Goal: Task Accomplishment & Management: Manage account settings

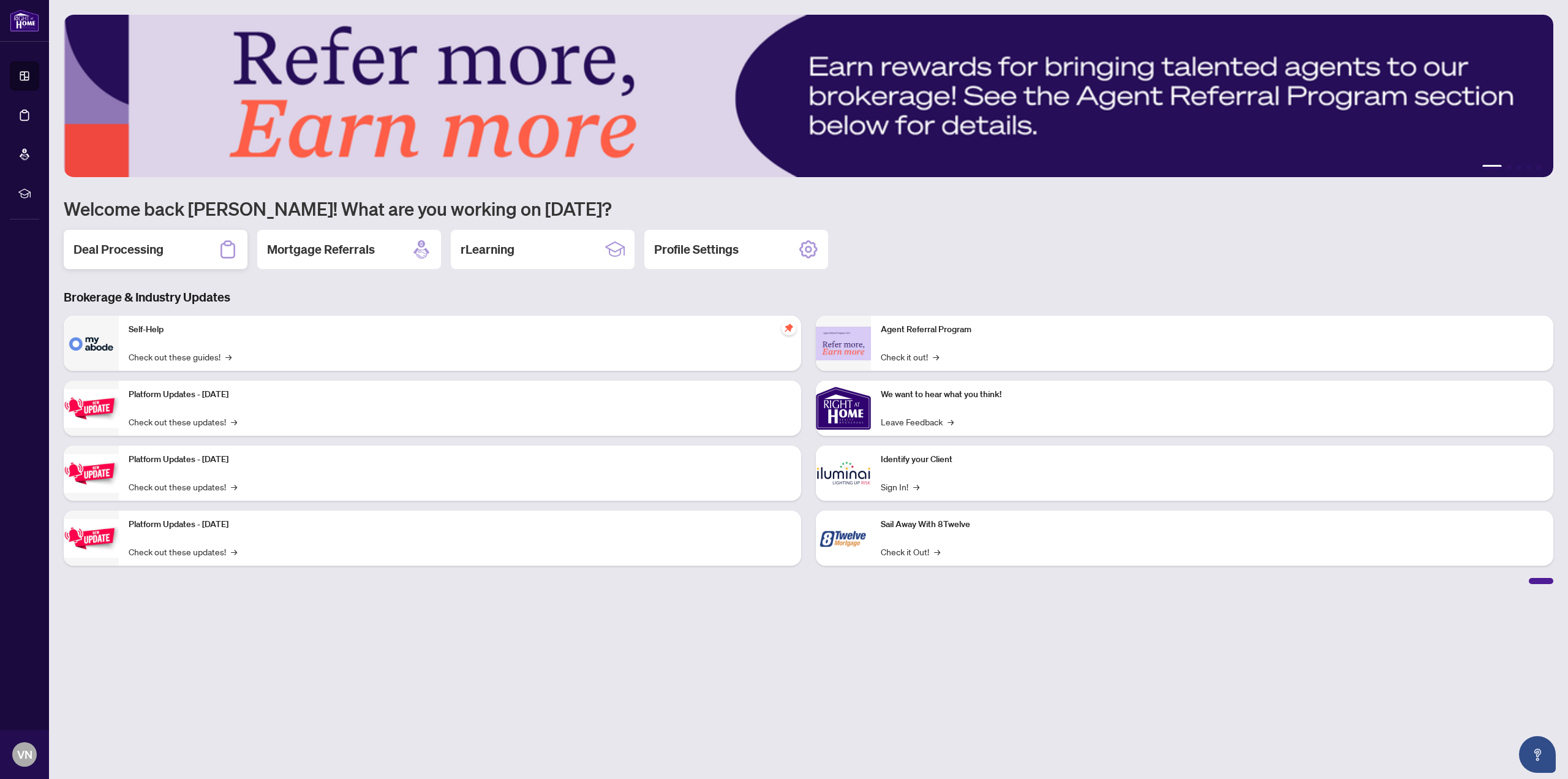
click at [112, 248] on h2 "Deal Processing" at bounding box center [119, 249] width 90 height 17
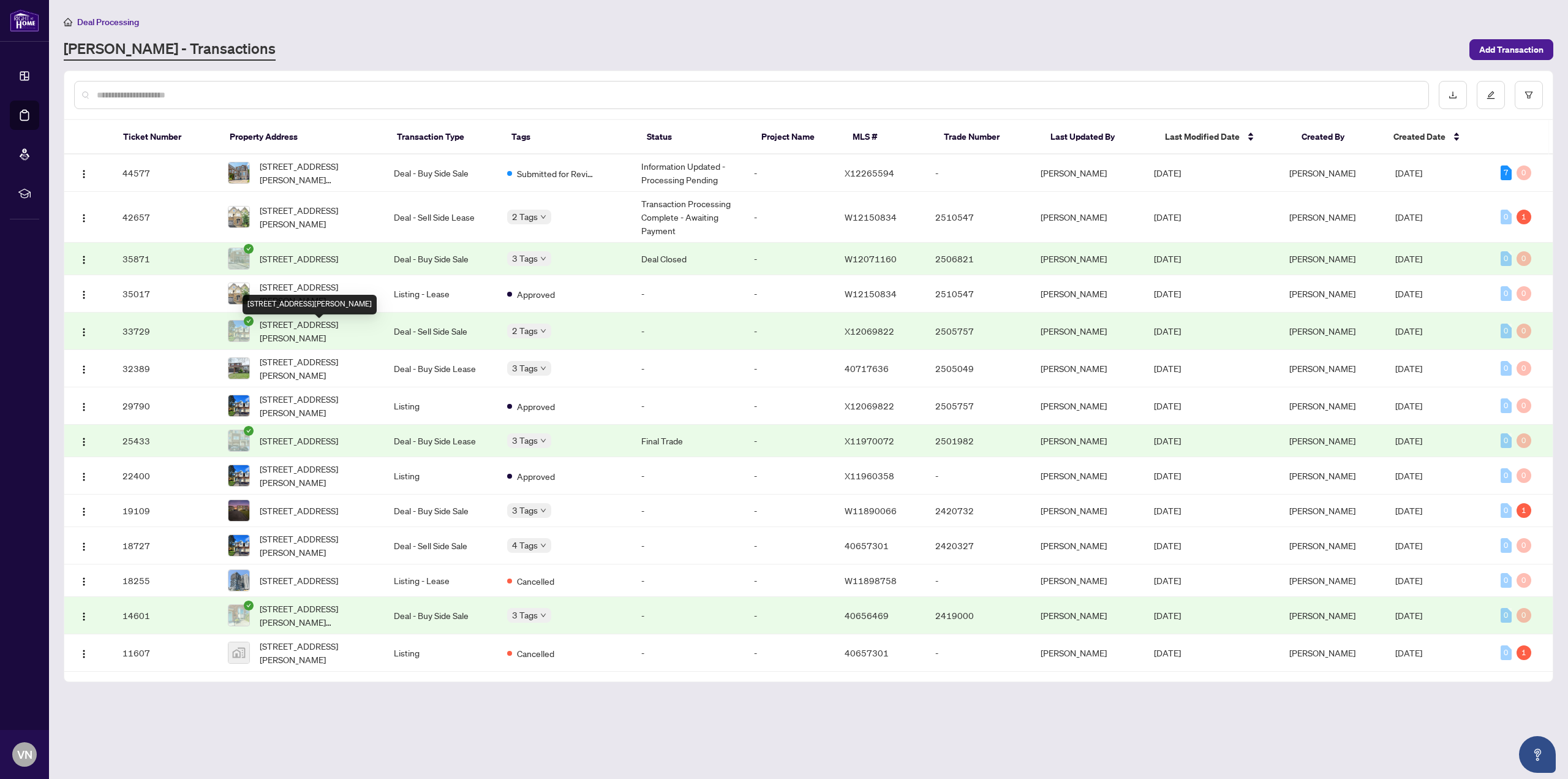
click at [311, 338] on span "[STREET_ADDRESS][PERSON_NAME]" at bounding box center [317, 331] width 115 height 27
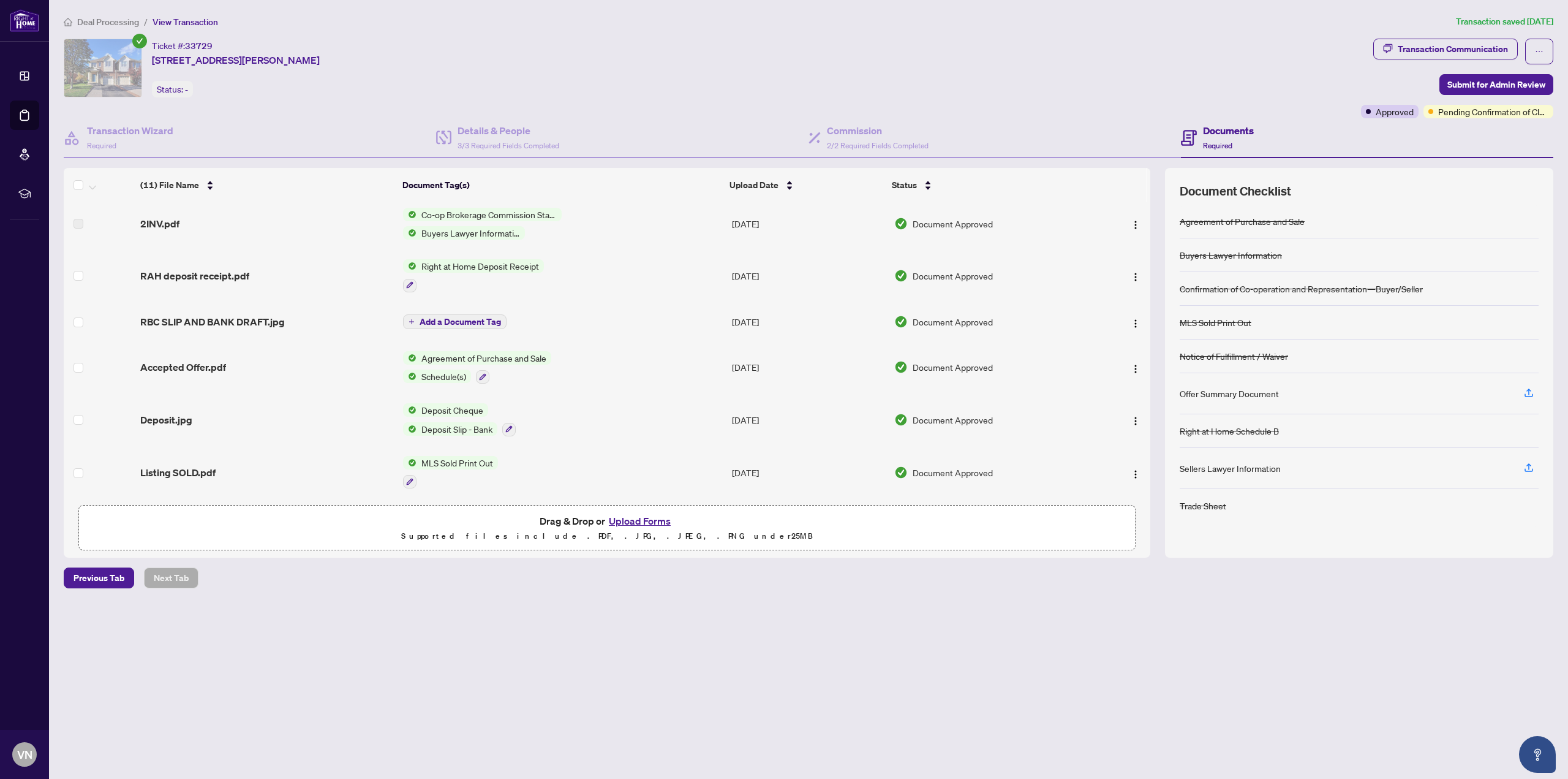
scroll to position [268, 0]
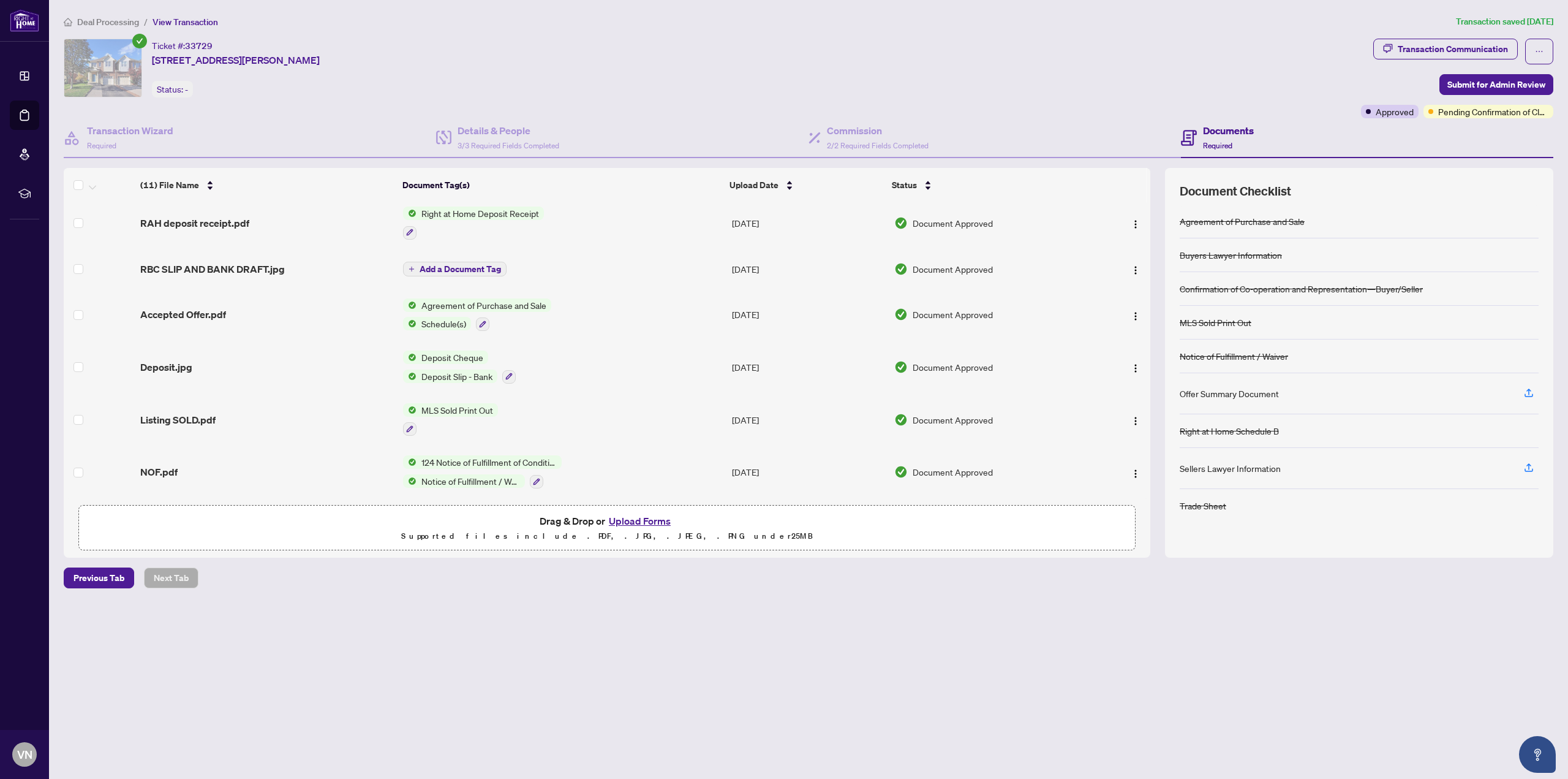
click at [183, 302] on td "Accepted Offer.pdf" at bounding box center [266, 315] width 263 height 53
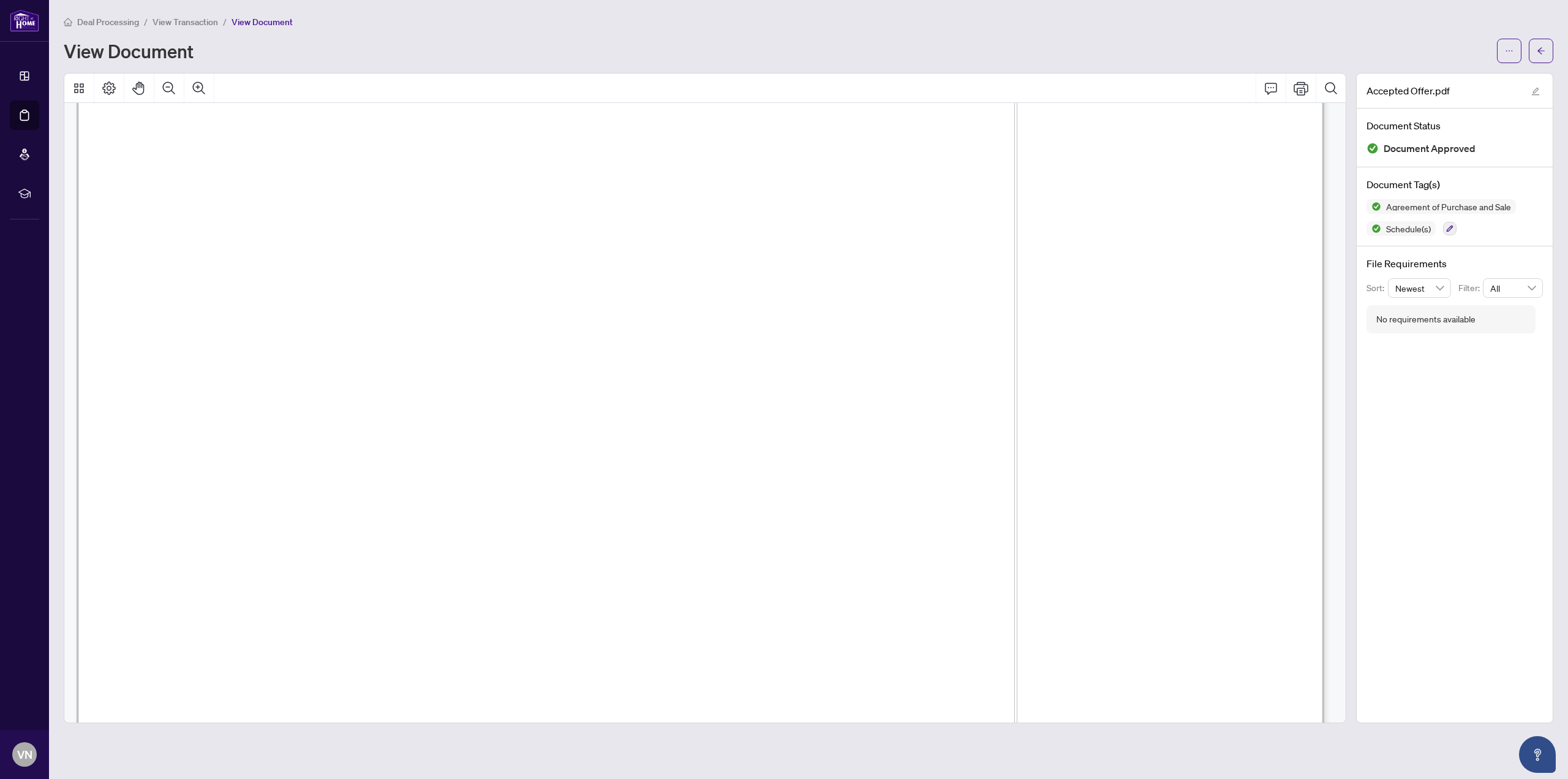
scroll to position [980, 0]
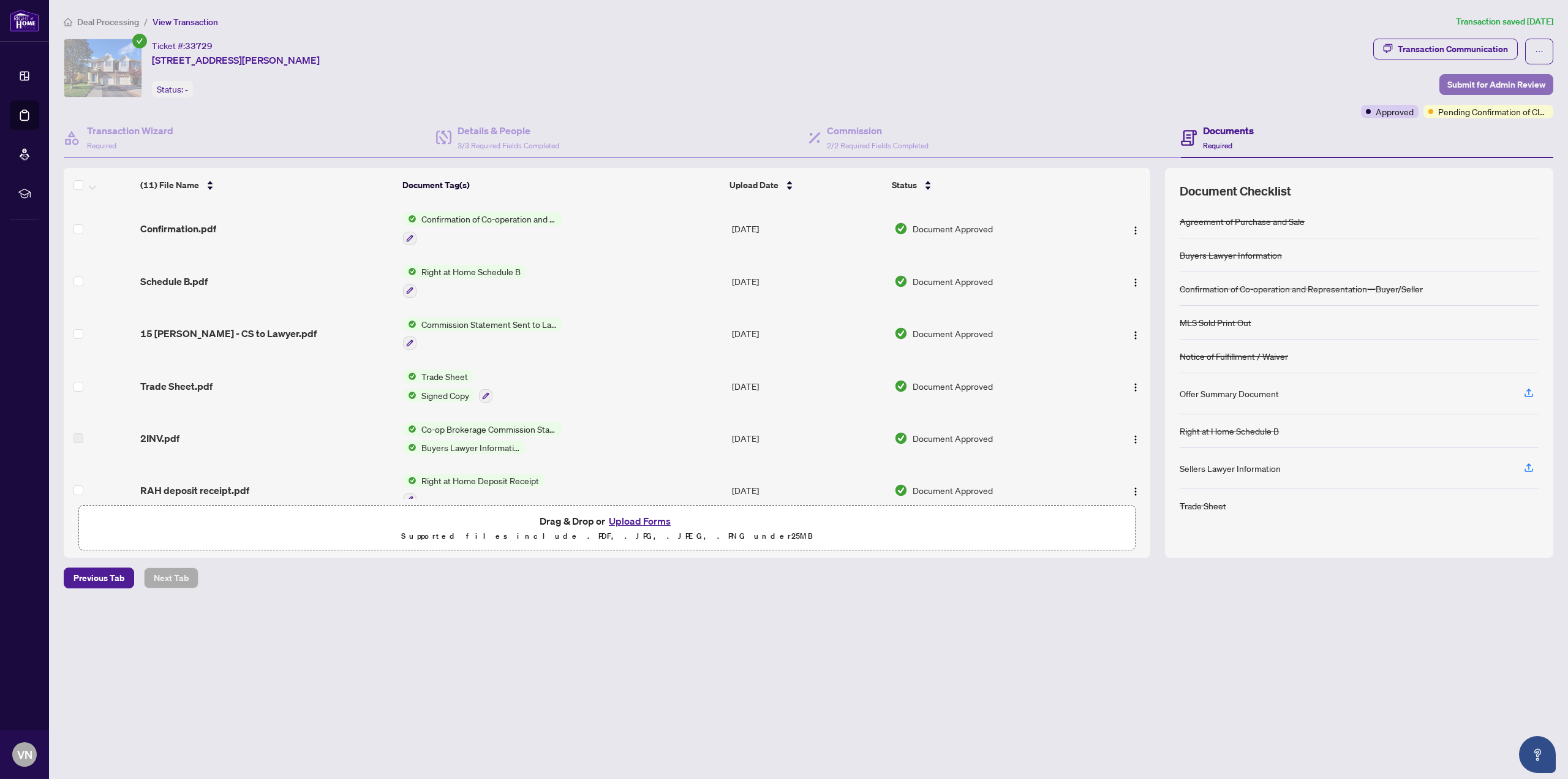
click at [1462, 86] on span "Submit for Admin Review" at bounding box center [1496, 85] width 98 height 19
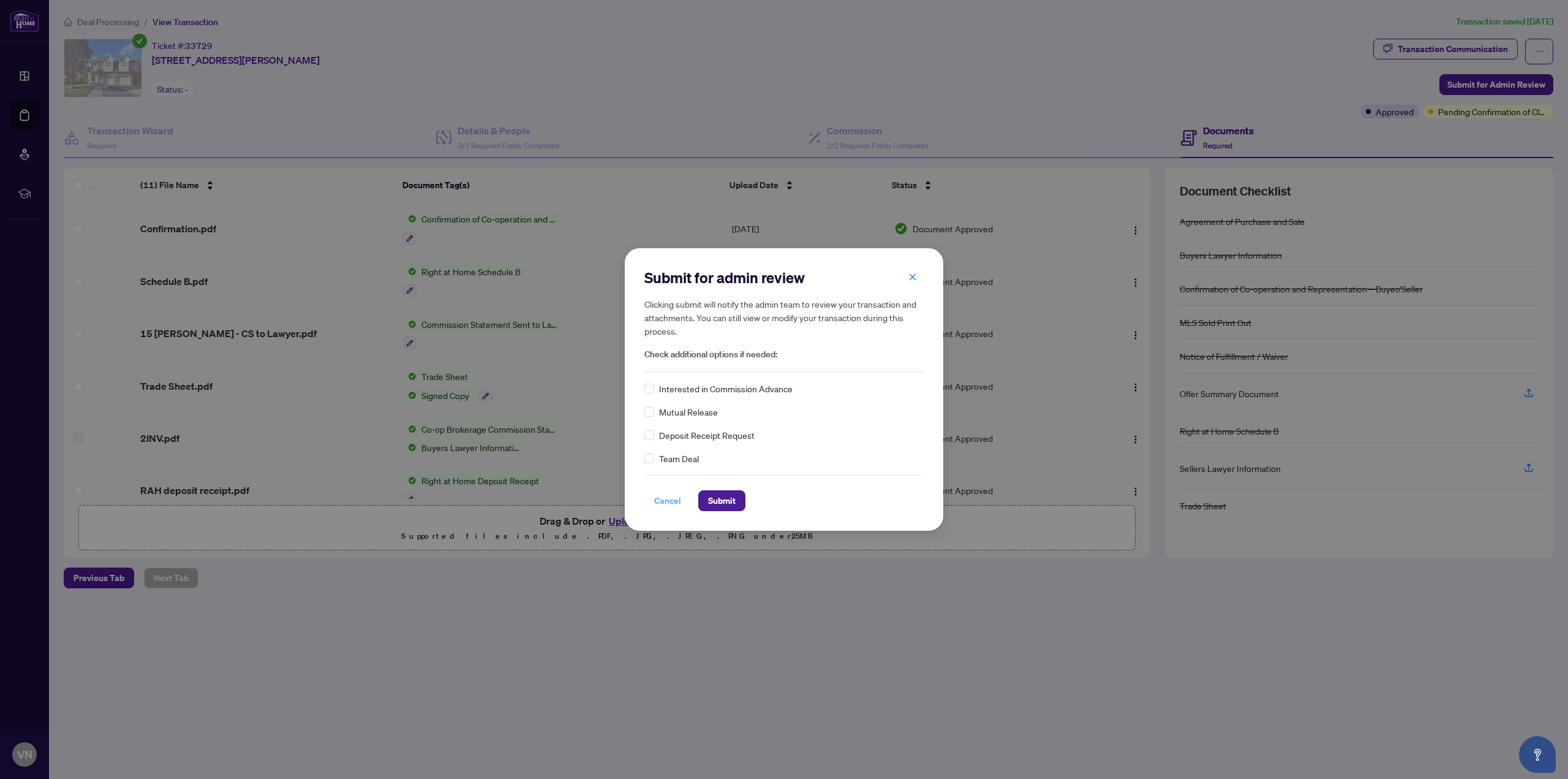
click at [672, 501] on span "Cancel" at bounding box center [668, 500] width 27 height 19
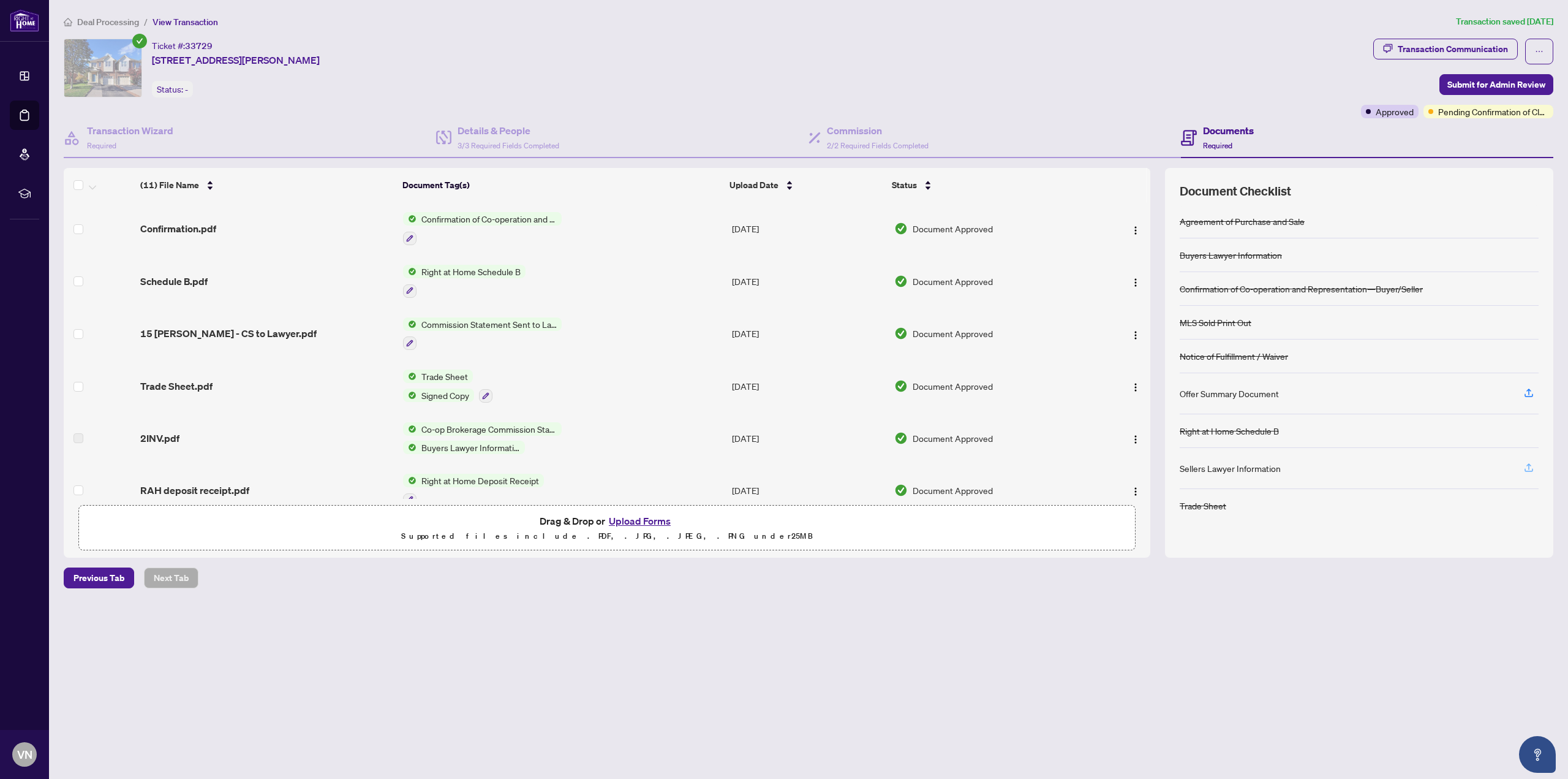
click at [1527, 465] on icon "button" at bounding box center [1529, 466] width 5 height 6
click at [82, 576] on span "Previous Tab" at bounding box center [99, 578] width 51 height 19
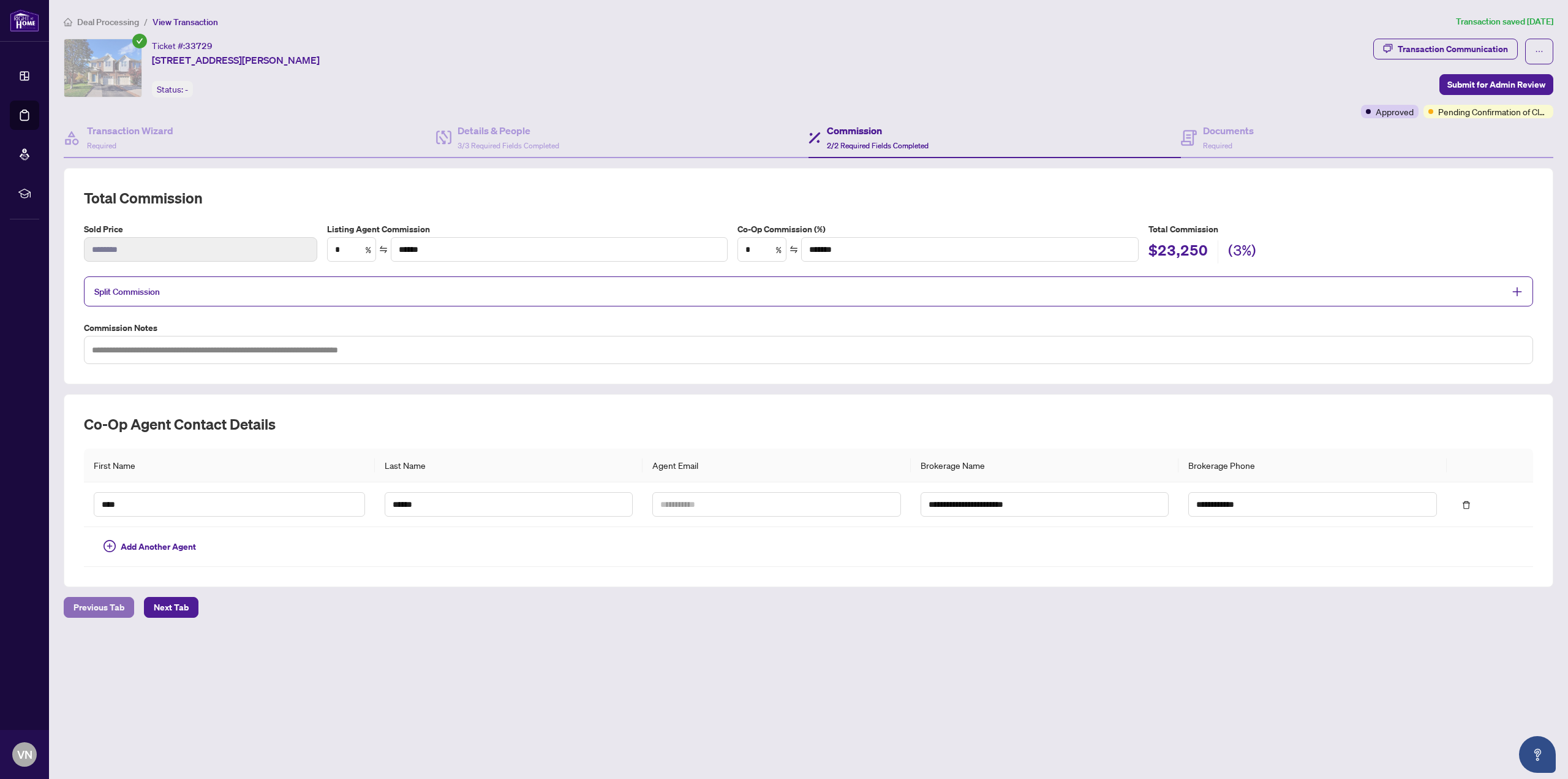
click at [97, 607] on span "Previous Tab" at bounding box center [99, 607] width 51 height 19
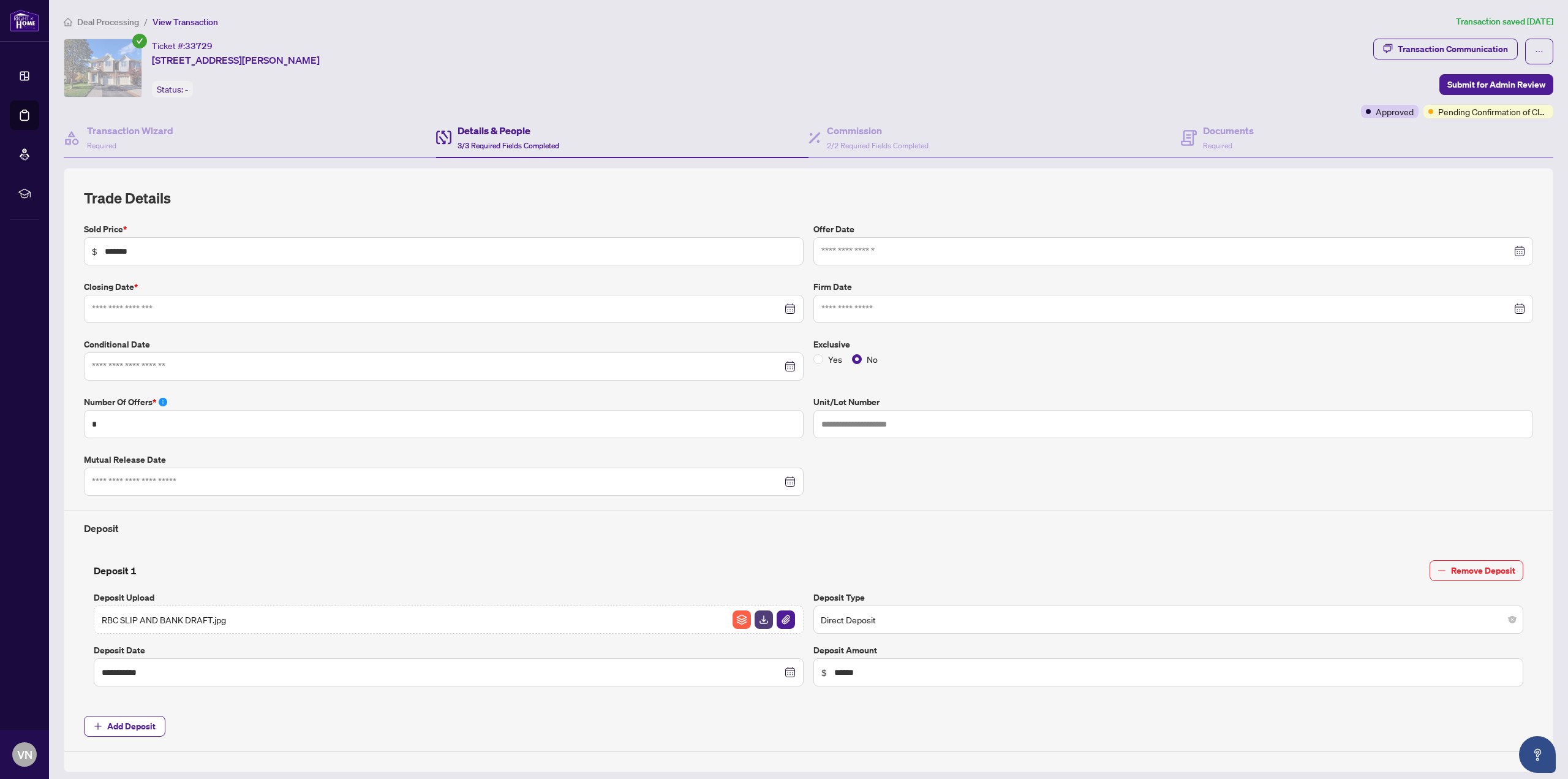
type input "**********"
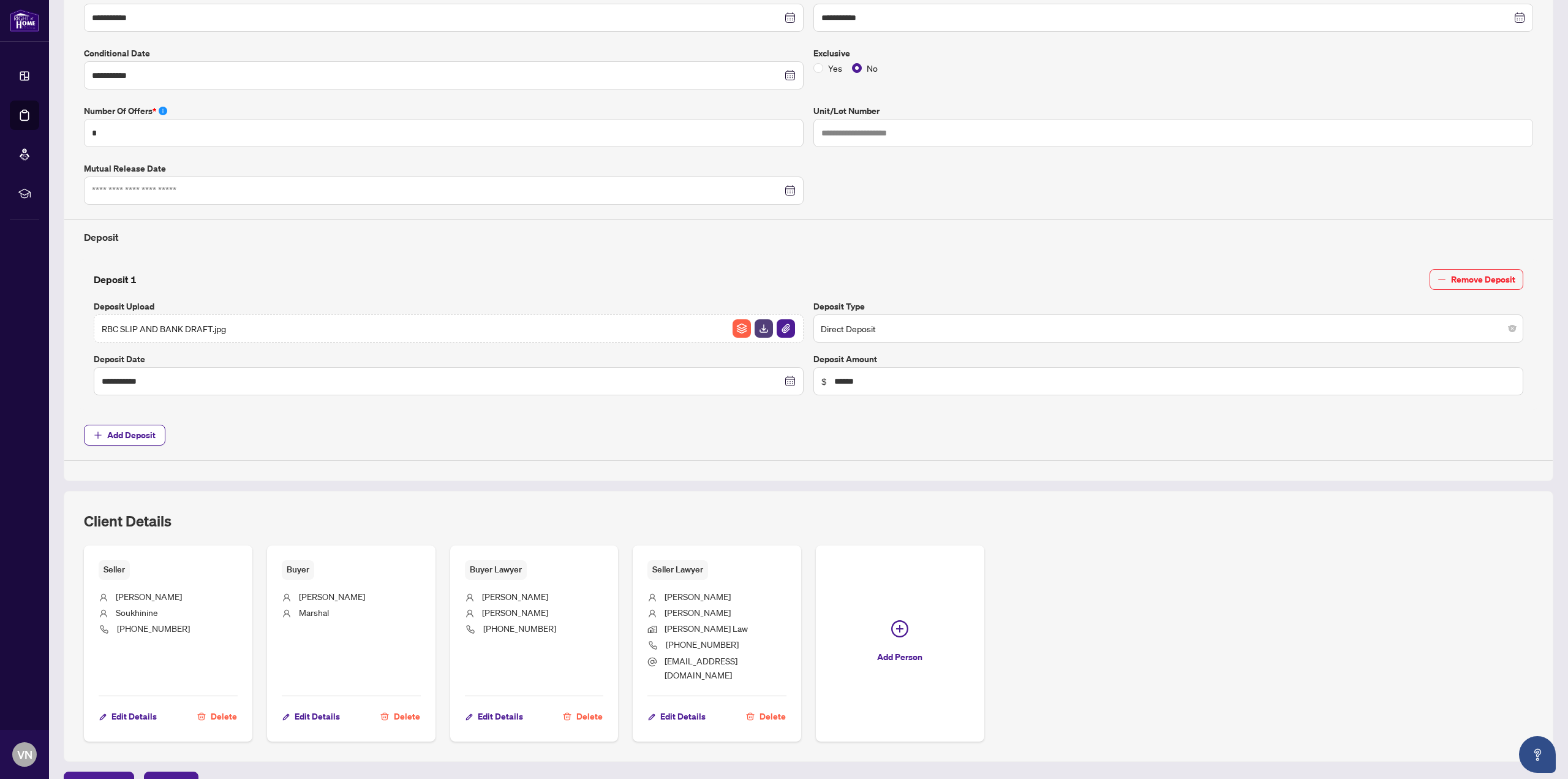
scroll to position [349, 0]
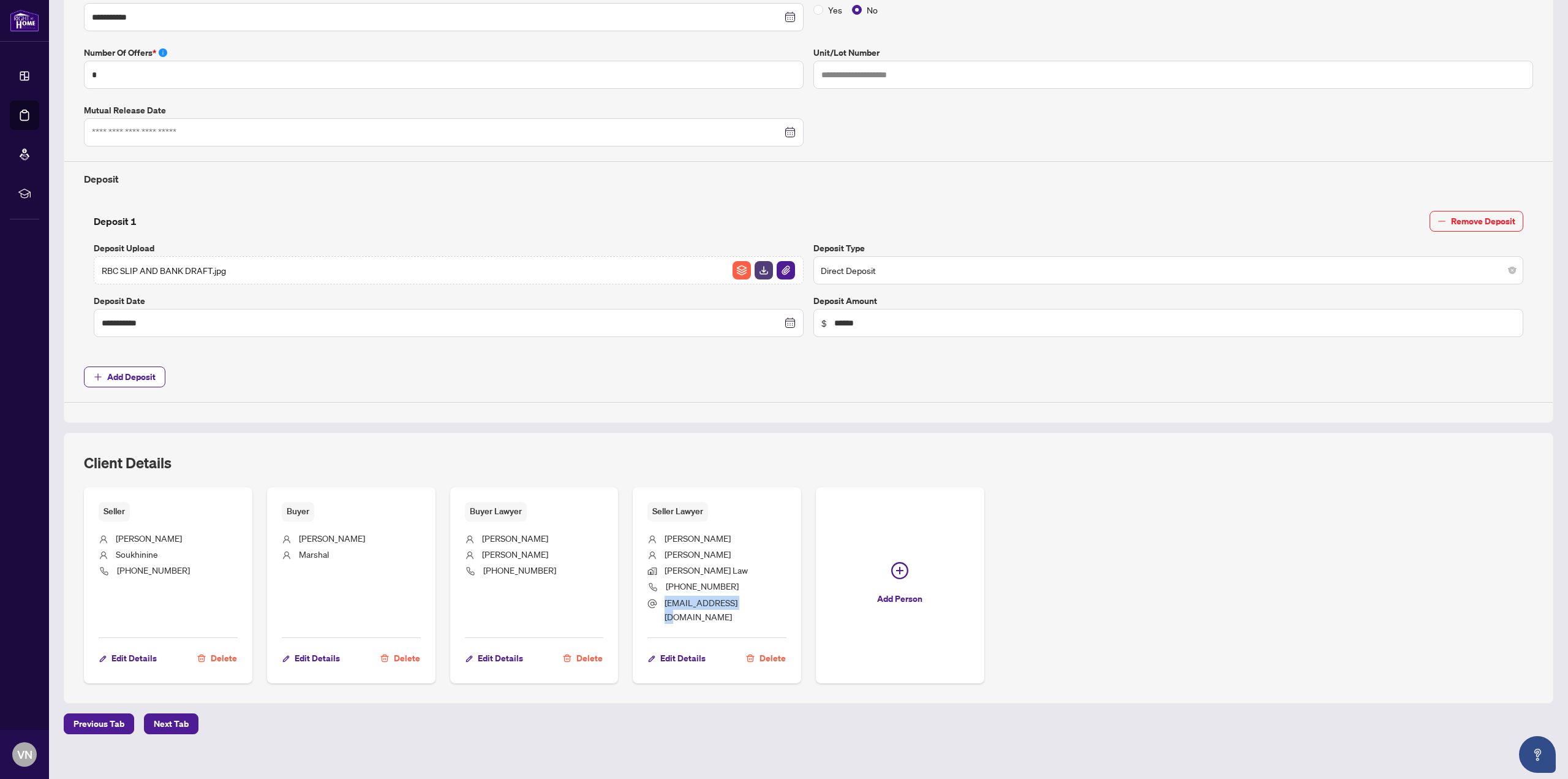
drag, startPoint x: 743, startPoint y: 601, endPoint x: 634, endPoint y: 608, distance: 109.2
click at [634, 608] on div "Seller Lawyer [PERSON_NAME] Law [PHONE_NUMBER] [EMAIL_ADDRESS][DOMAIN_NAME] Edi…" at bounding box center [717, 585] width 168 height 196
copy span "[EMAIL_ADDRESS][DOMAIN_NAME]"
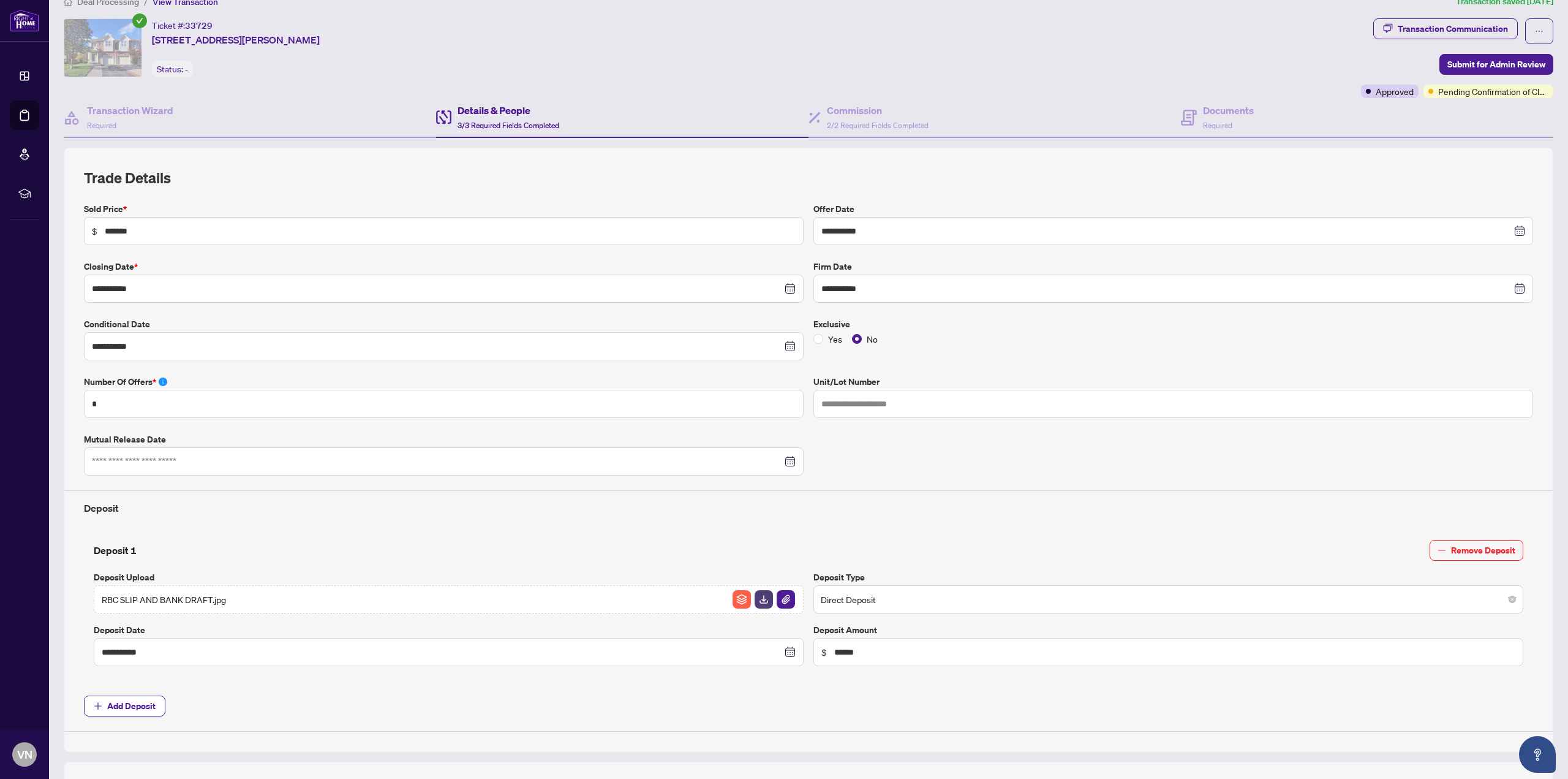
scroll to position [0, 0]
